Goal: Task Accomplishment & Management: Complete application form

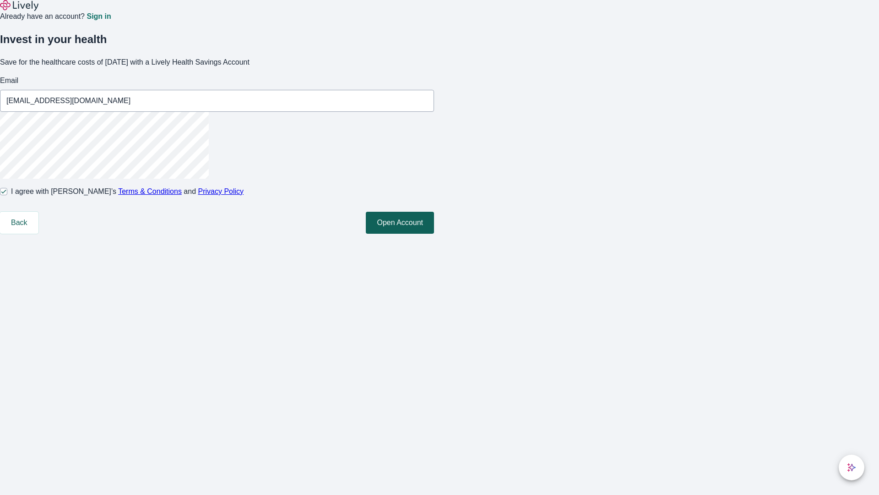
click at [434, 234] on button "Open Account" at bounding box center [400, 223] width 68 height 22
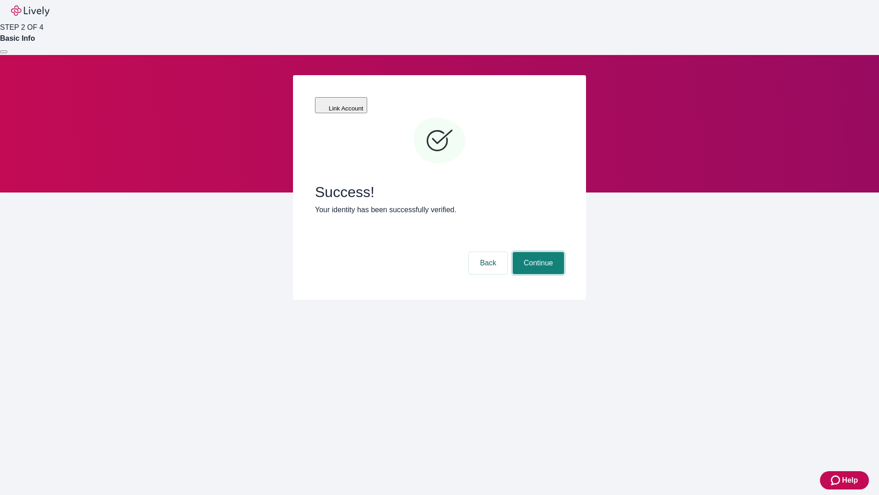
click at [537, 252] on button "Continue" at bounding box center [538, 263] width 51 height 22
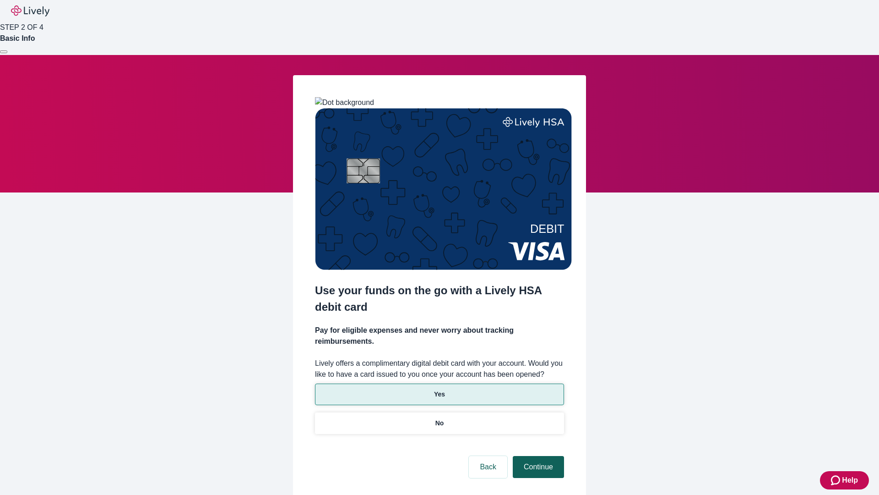
click at [439, 418] on p "No" at bounding box center [439, 423] width 9 height 10
click at [537, 456] on button "Continue" at bounding box center [538, 467] width 51 height 22
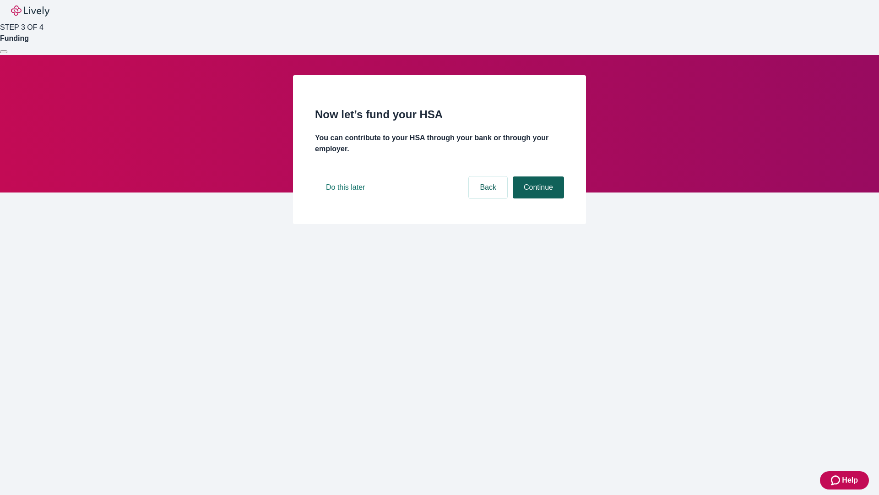
click at [537, 198] on button "Continue" at bounding box center [538, 187] width 51 height 22
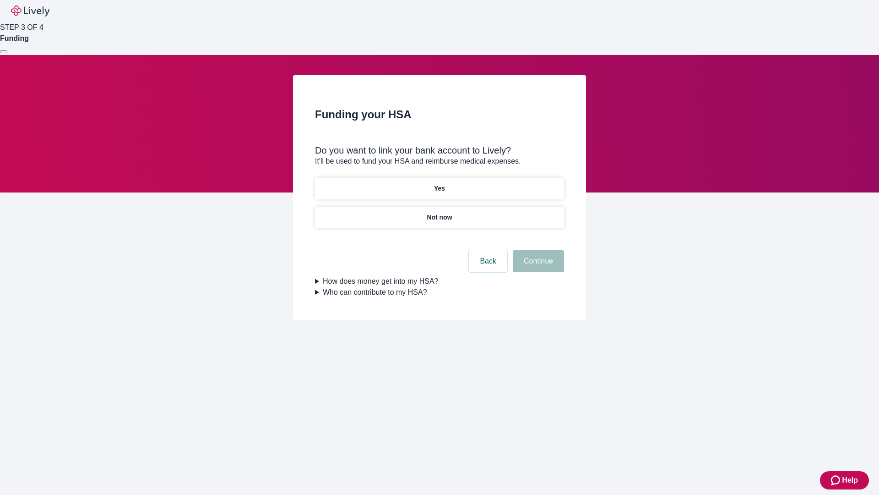
click at [439, 184] on p "Yes" at bounding box center [439, 189] width 11 height 10
click at [537, 250] on button "Continue" at bounding box center [538, 261] width 51 height 22
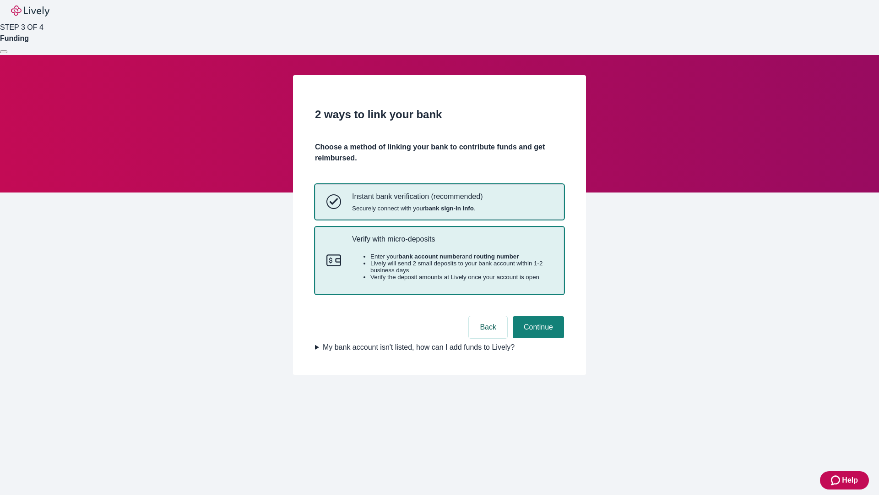
click at [452, 243] on p "Verify with micro-deposits" at bounding box center [452, 238] width 201 height 9
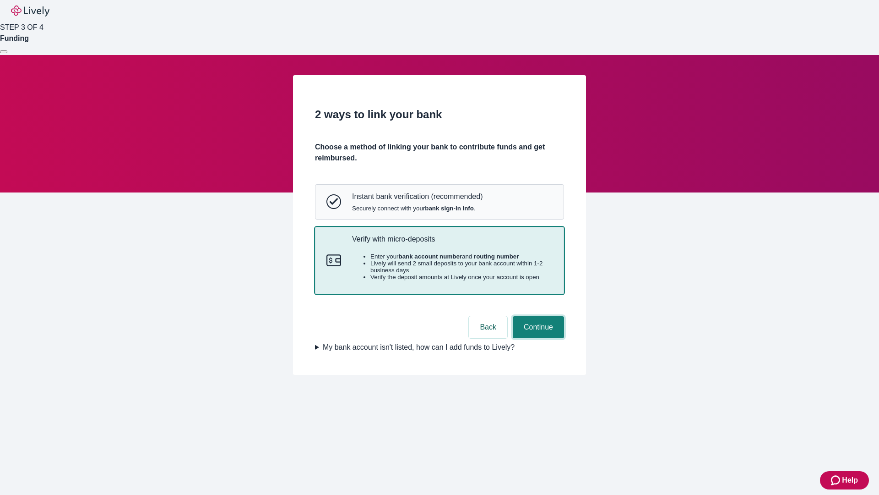
click at [537, 338] on button "Continue" at bounding box center [538, 327] width 51 height 22
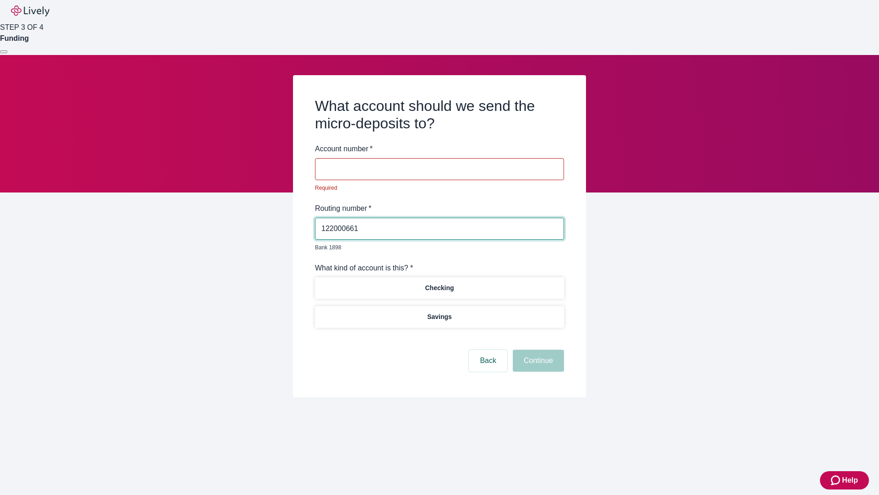
type input "122000661"
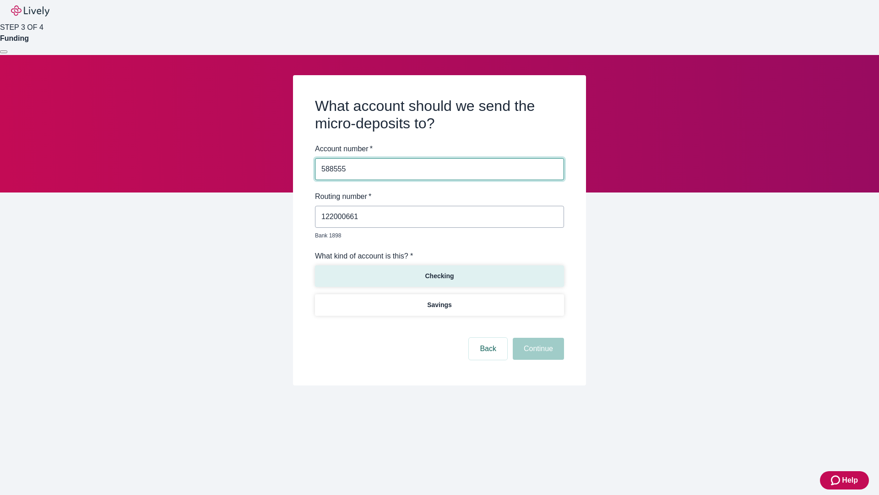
type input "588555"
click at [439, 271] on p "Checking" at bounding box center [439, 276] width 29 height 10
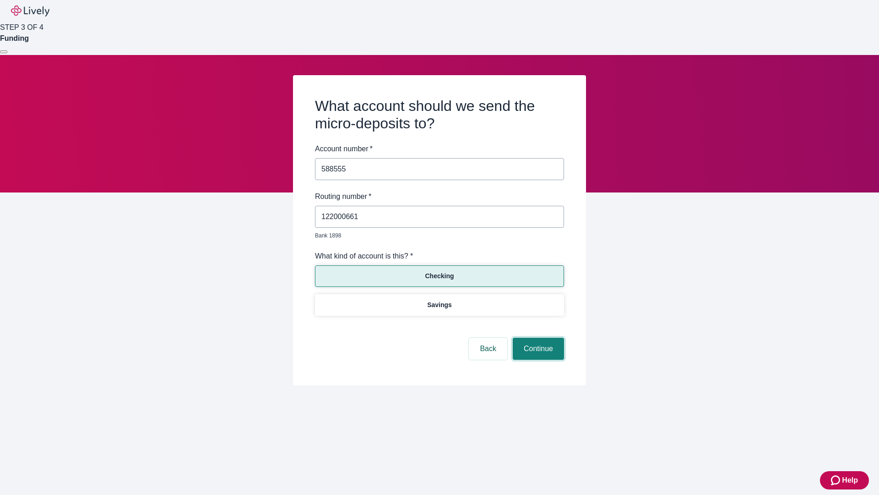
click at [537, 338] on button "Continue" at bounding box center [538, 348] width 51 height 22
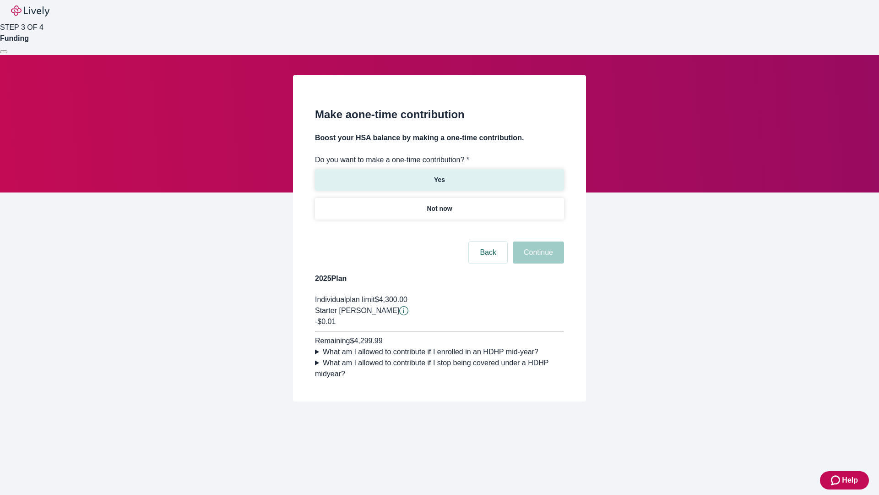
click at [439, 175] on p "Yes" at bounding box center [439, 180] width 11 height 10
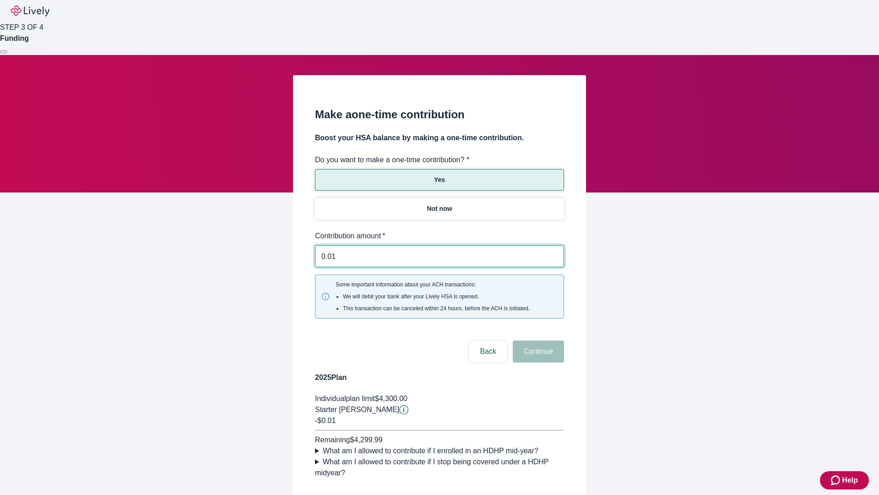
type input "0.01"
click at [537, 340] on button "Continue" at bounding box center [538, 351] width 51 height 22
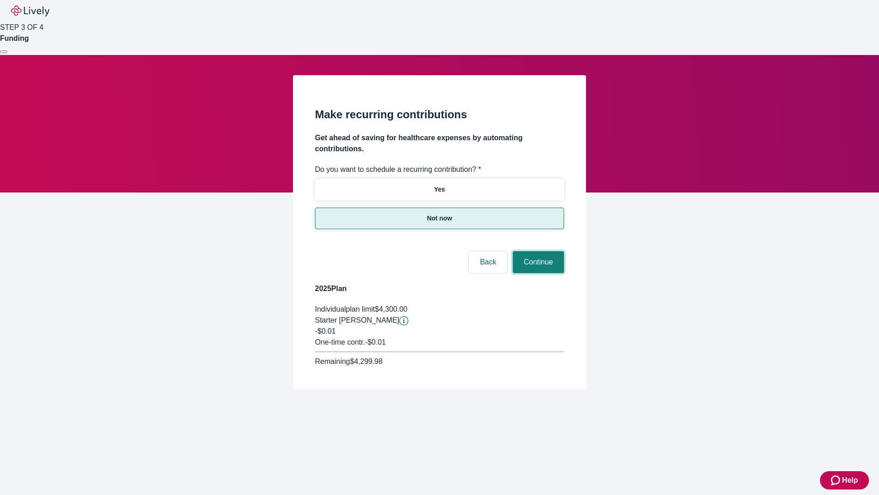
click at [537, 251] on button "Continue" at bounding box center [538, 262] width 51 height 22
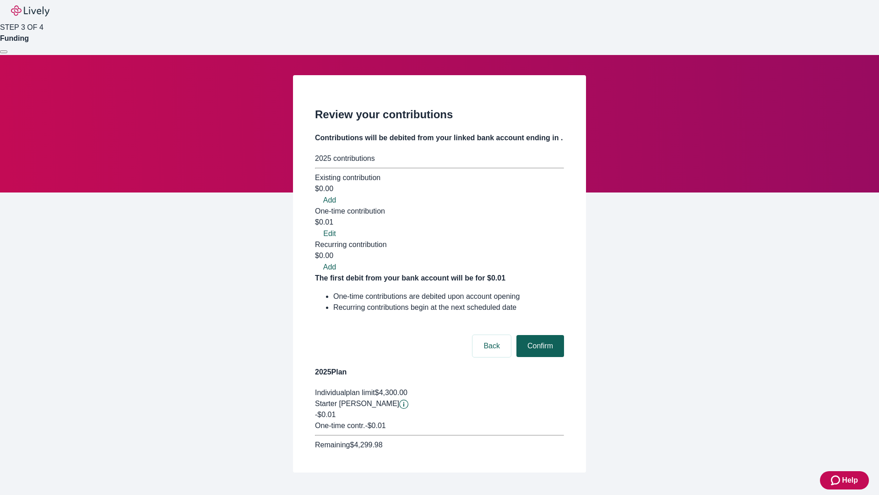
click at [539, 335] on button "Confirm" at bounding box center [541, 346] width 48 height 22
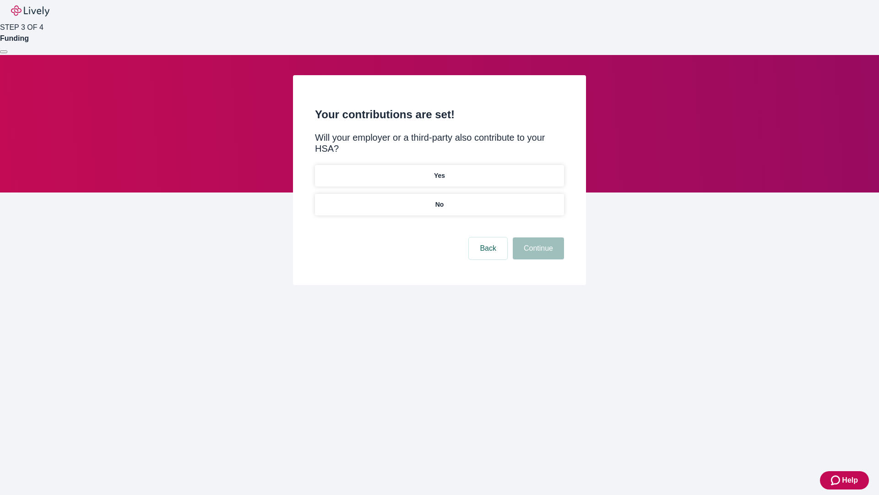
click at [439, 200] on p "No" at bounding box center [439, 205] width 9 height 10
click at [537, 237] on button "Continue" at bounding box center [538, 248] width 51 height 22
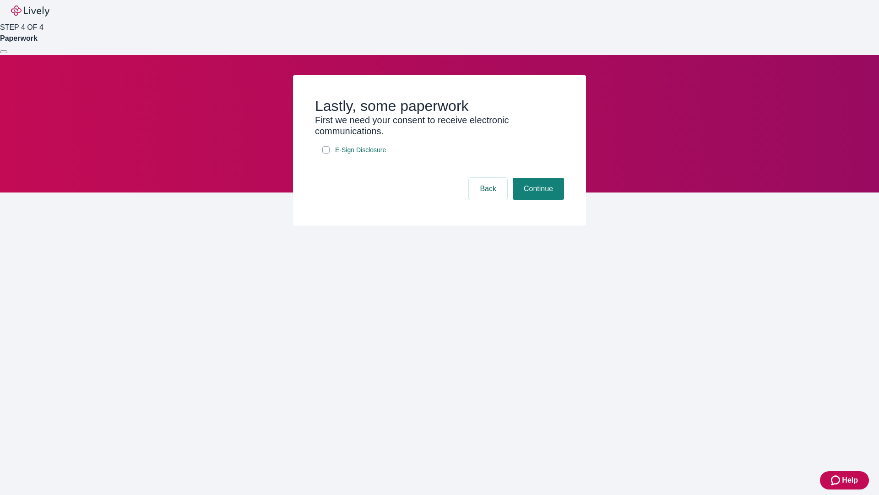
click at [326, 153] on input "E-Sign Disclosure" at bounding box center [325, 149] width 7 height 7
checkbox input "true"
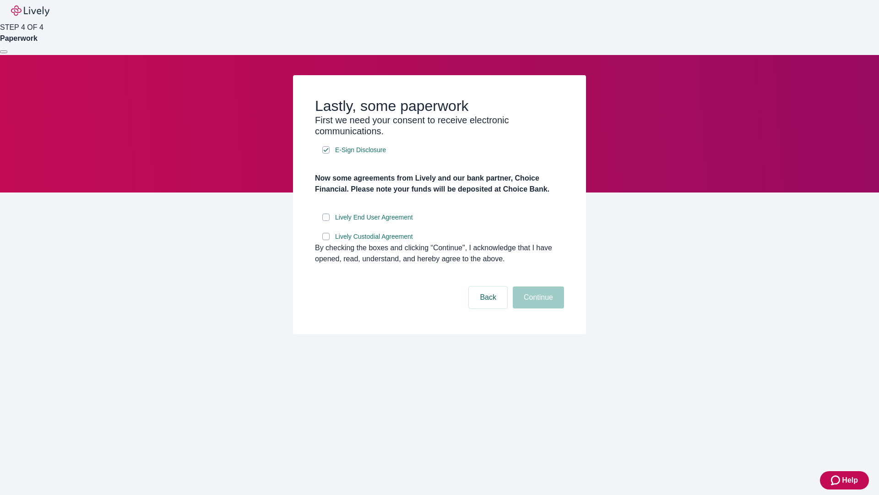
click at [326, 221] on input "Lively End User Agreement" at bounding box center [325, 216] width 7 height 7
checkbox input "true"
click at [326, 240] on input "Lively Custodial Agreement" at bounding box center [325, 236] width 7 height 7
checkbox input "true"
click at [537, 308] on button "Continue" at bounding box center [538, 297] width 51 height 22
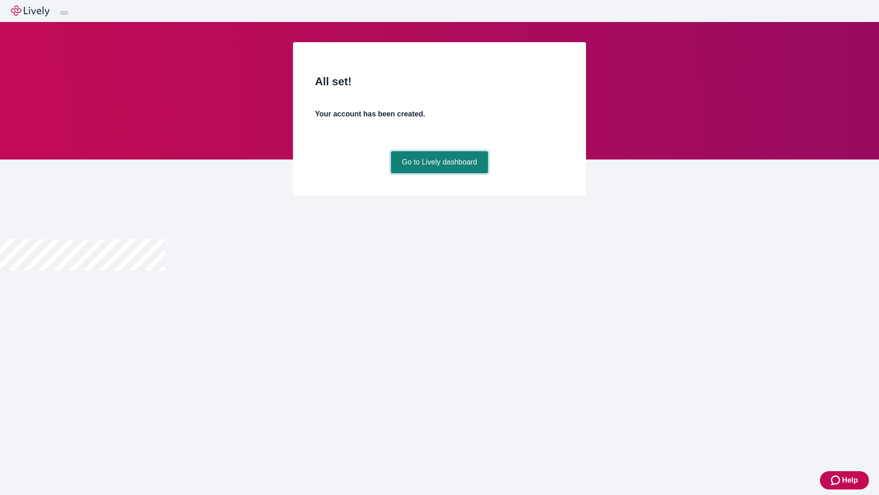
click at [439, 173] on link "Go to Lively dashboard" at bounding box center [440, 162] width 98 height 22
